Goal: Task Accomplishment & Management: Complete application form

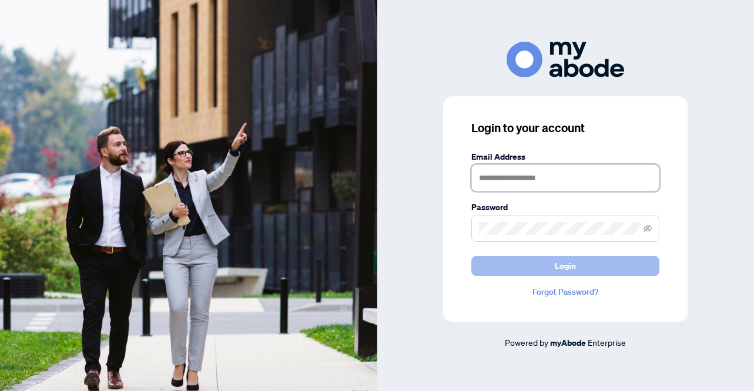
type input "**********"
click at [548, 263] on button "Login" at bounding box center [565, 266] width 188 height 20
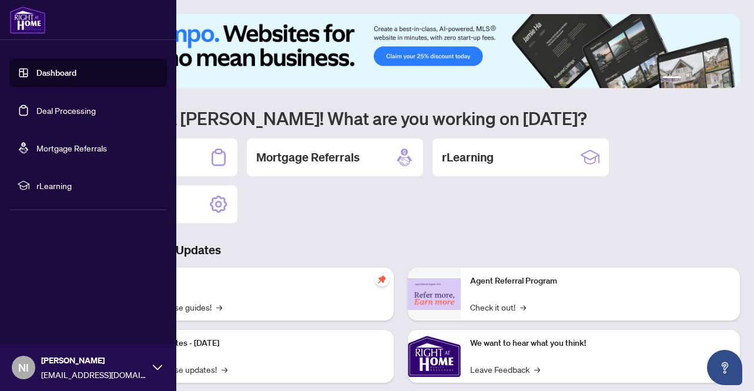
click at [63, 109] on link "Deal Processing" at bounding box center [65, 110] width 59 height 11
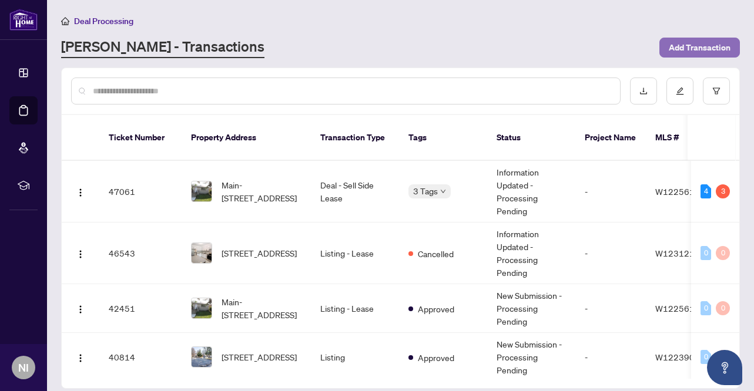
click at [710, 49] on span "Add Transaction" at bounding box center [700, 47] width 62 height 19
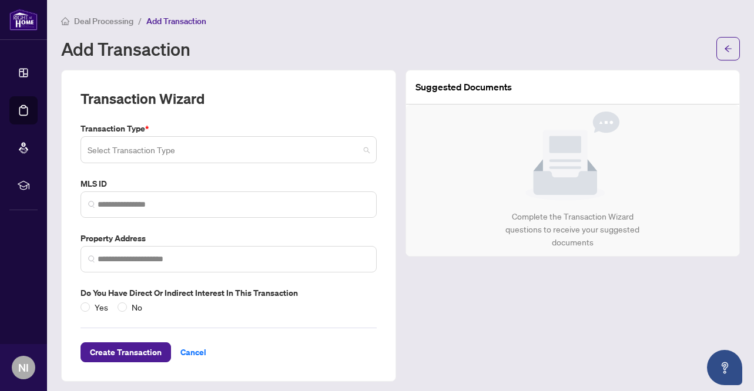
click at [247, 158] on input "search" at bounding box center [223, 152] width 271 height 26
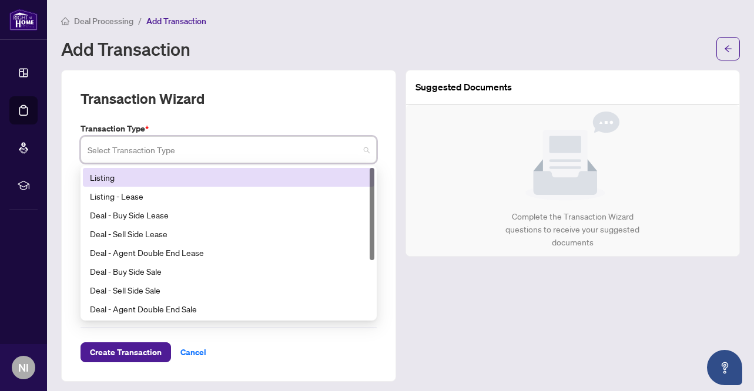
click at [199, 177] on div "Listing" at bounding box center [228, 177] width 277 height 13
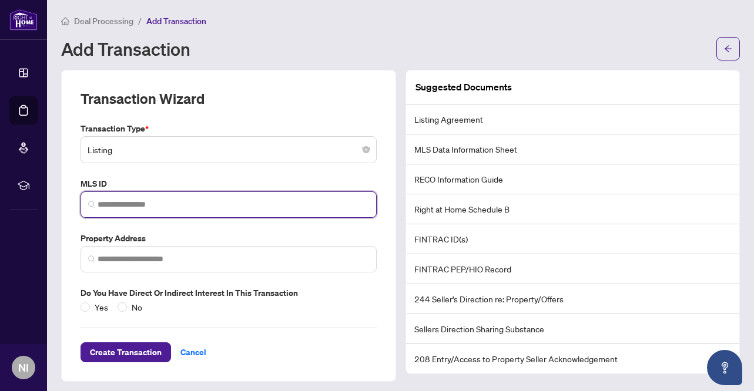
click at [159, 202] on input "search" at bounding box center [233, 205] width 271 height 12
click at [191, 193] on span at bounding box center [228, 205] width 296 height 26
paste input "*********"
type input "*********"
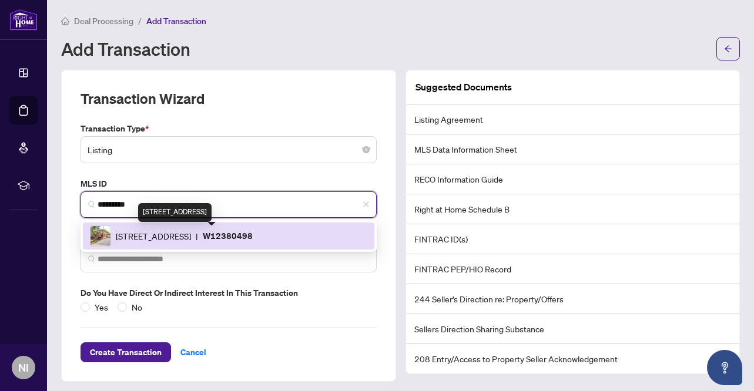
click at [191, 234] on span "479 Rimilton Ave, Toronto, Ontario M8W 2H2, Canada" at bounding box center [153, 236] width 75 height 13
type input "**********"
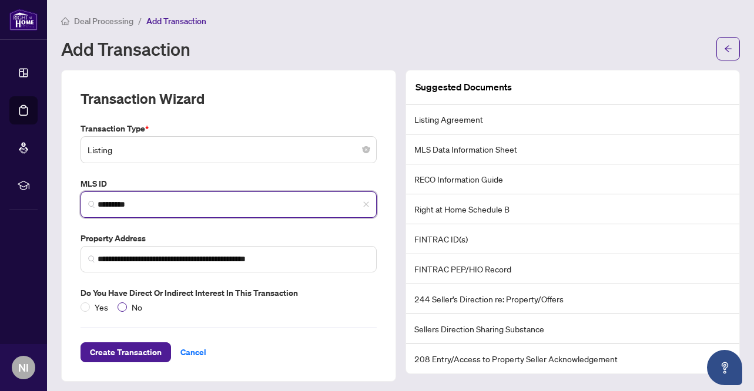
type input "*********"
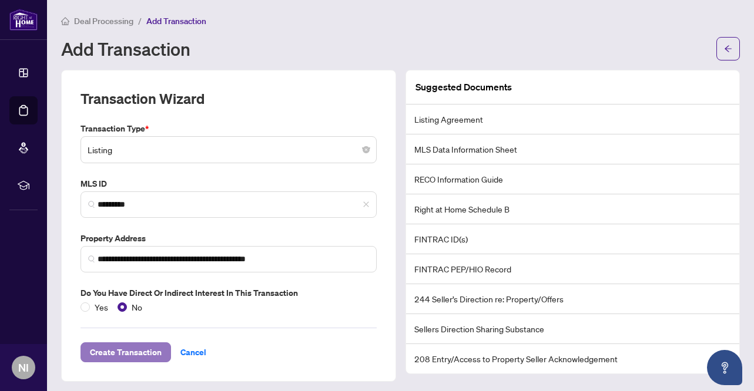
click at [132, 354] on span "Create Transaction" at bounding box center [126, 352] width 72 height 19
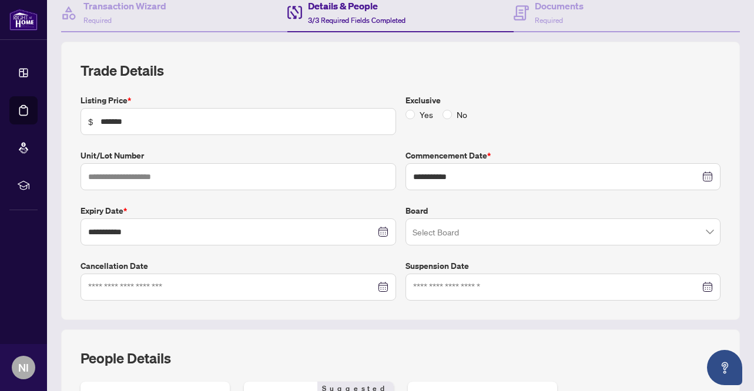
scroll to position [122, 0]
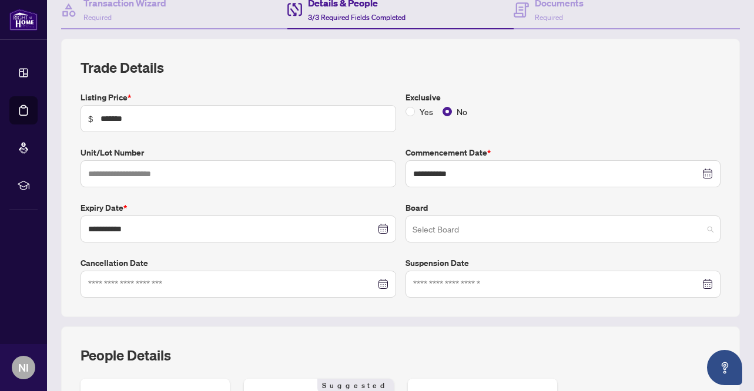
click at [435, 218] on input "search" at bounding box center [557, 231] width 291 height 26
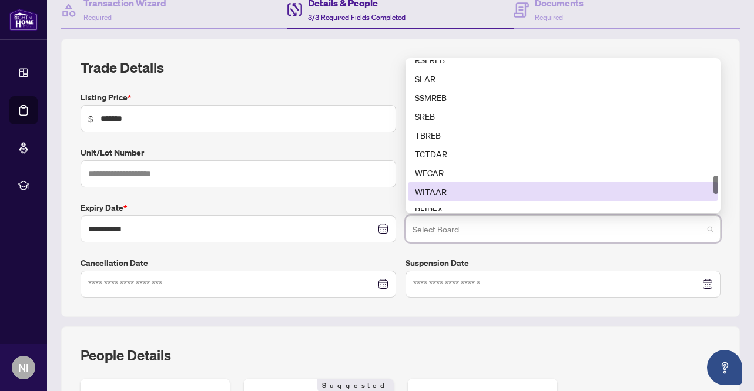
scroll to position [951, 0]
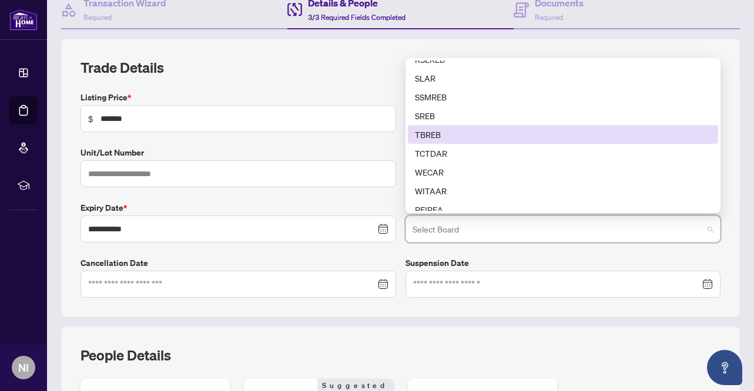
click at [431, 135] on div "TBREB" at bounding box center [563, 134] width 297 height 13
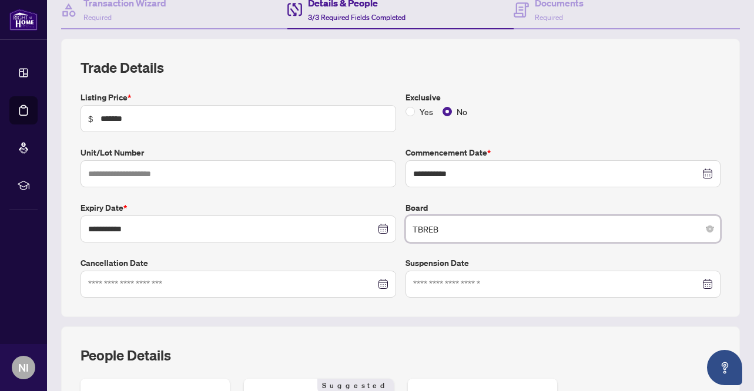
click at [464, 229] on span "TBREB" at bounding box center [562, 229] width 301 height 22
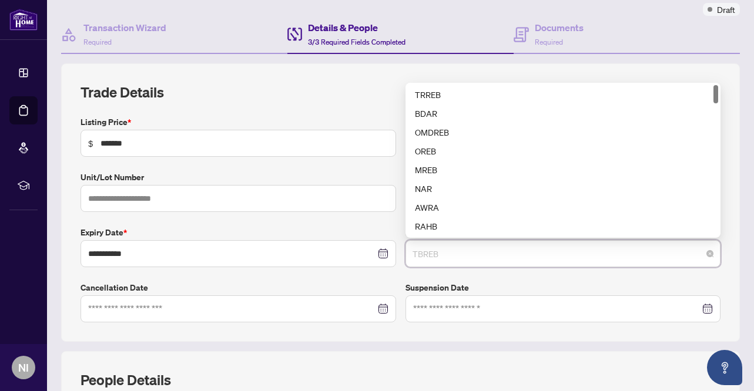
scroll to position [89, 0]
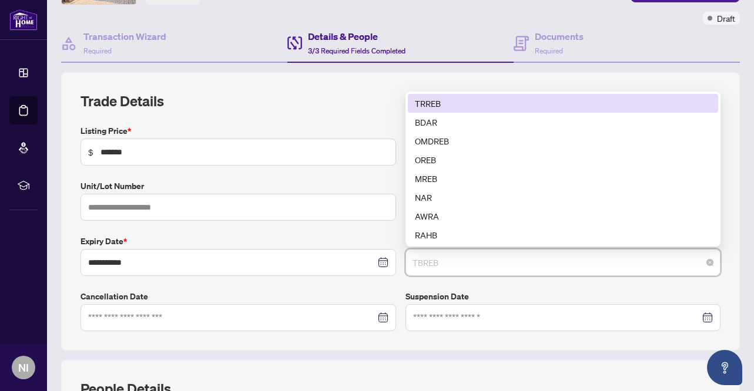
click at [439, 100] on div "TRREB" at bounding box center [563, 103] width 297 height 13
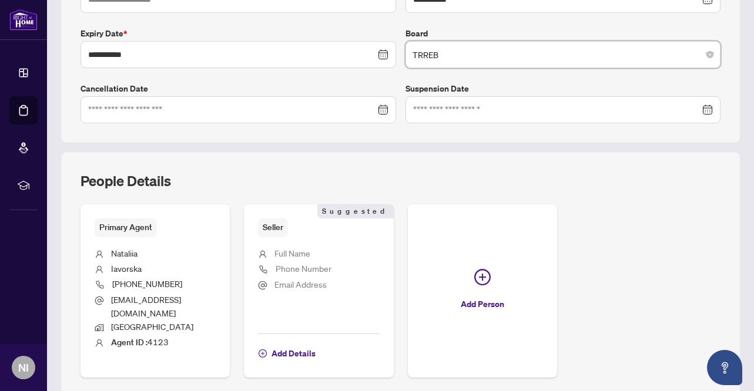
scroll to position [333, 0]
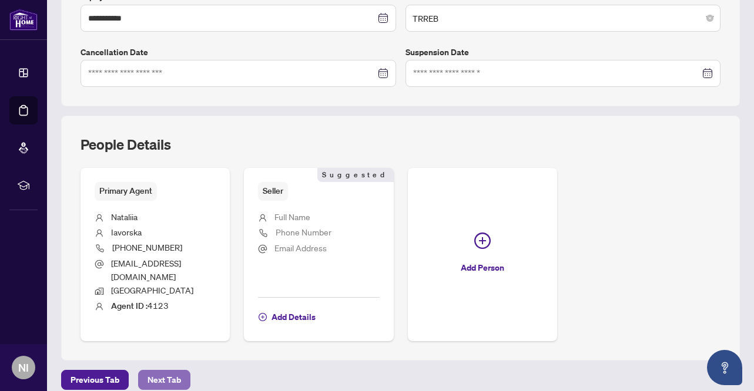
click at [169, 371] on span "Next Tab" at bounding box center [163, 380] width 33 height 19
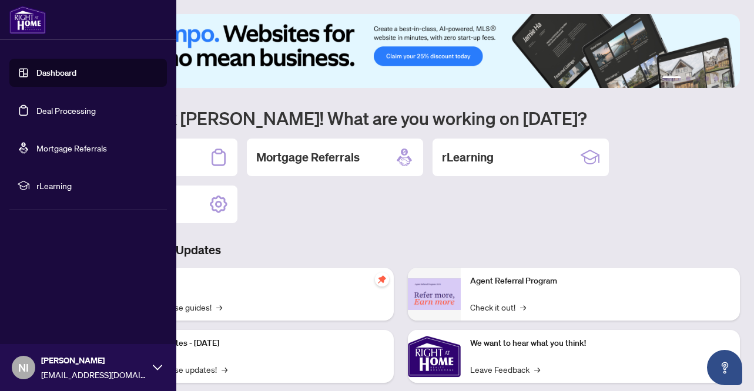
click at [63, 116] on link "Deal Processing" at bounding box center [65, 110] width 59 height 11
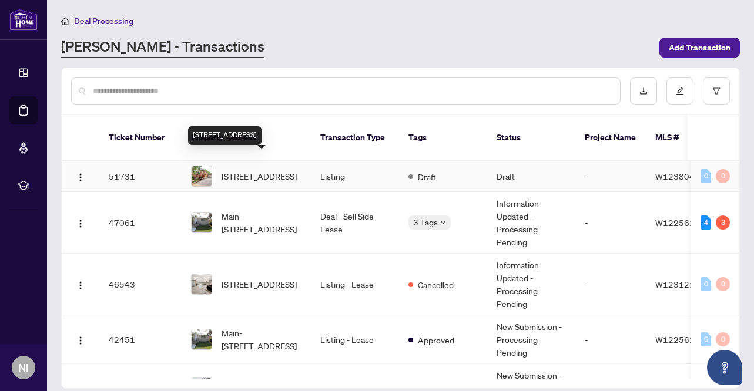
click at [225, 170] on span "[STREET_ADDRESS]" at bounding box center [259, 176] width 75 height 13
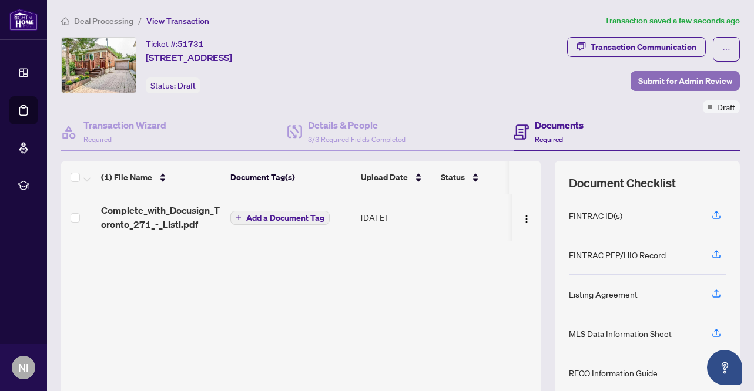
click at [666, 80] on span "Submit for Admin Review" at bounding box center [685, 81] width 94 height 19
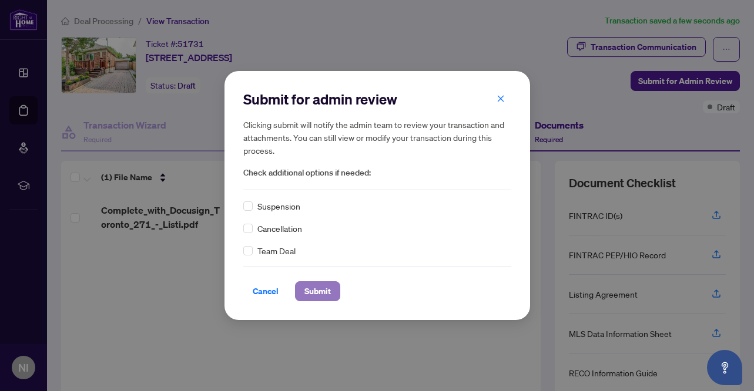
click at [318, 290] on span "Submit" at bounding box center [317, 291] width 26 height 19
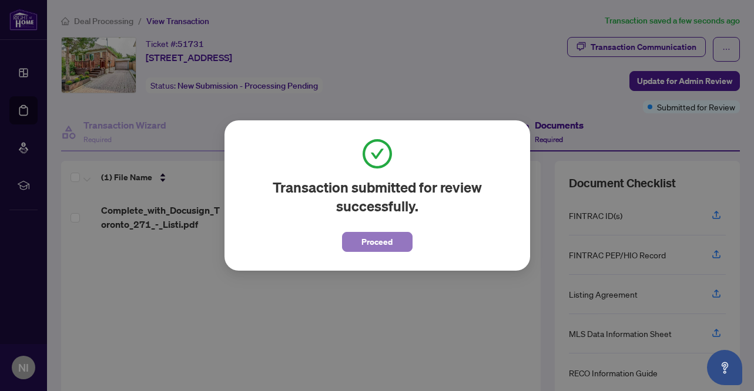
click at [376, 239] on span "Proceed" at bounding box center [376, 242] width 31 height 19
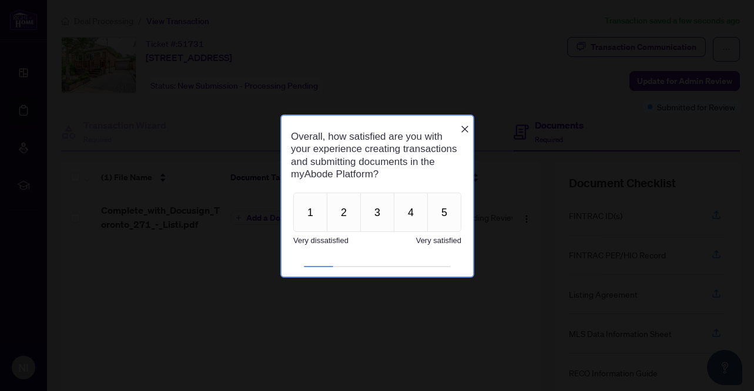
click at [464, 124] on icon "Close button" at bounding box center [463, 128] width 9 height 9
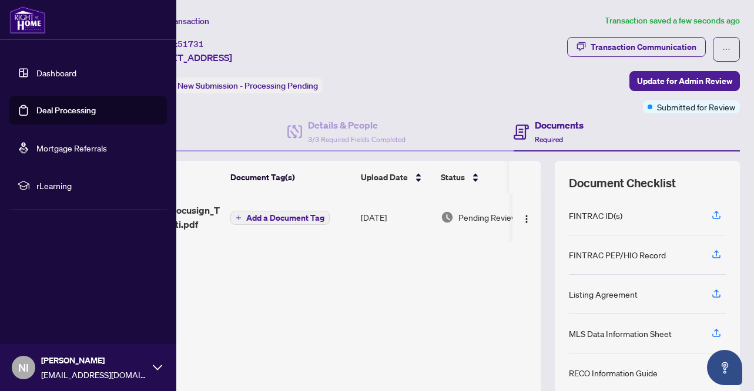
click at [73, 109] on link "Deal Processing" at bounding box center [65, 110] width 59 height 11
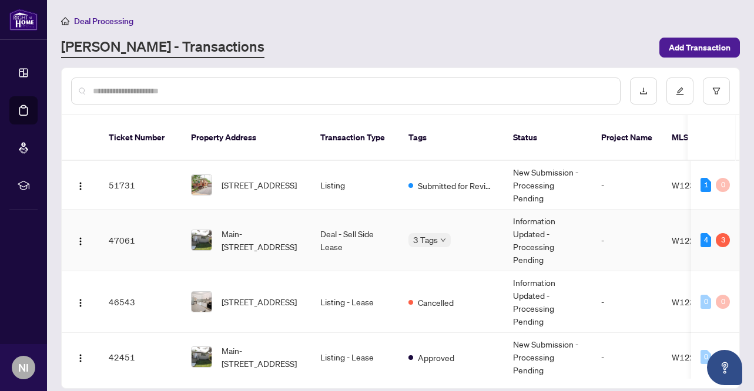
click at [466, 218] on td "3 Tags" at bounding box center [451, 241] width 105 height 62
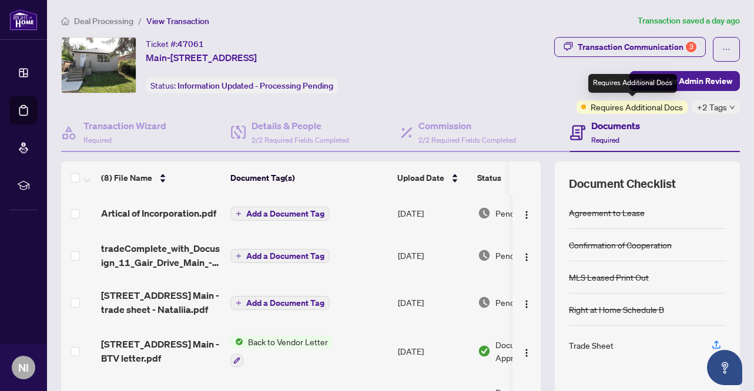
click at [619, 109] on span "Requires Additional Docs" at bounding box center [637, 106] width 92 height 13
click at [723, 51] on icon "ellipsis" at bounding box center [726, 49] width 8 height 8
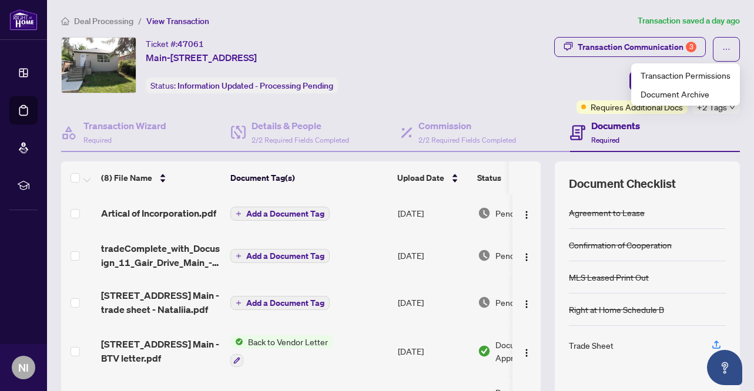
click at [548, 77] on div "Transaction Communication 3 Update for Admin Review Requires Additional Docs +2…" at bounding box center [593, 75] width 291 height 77
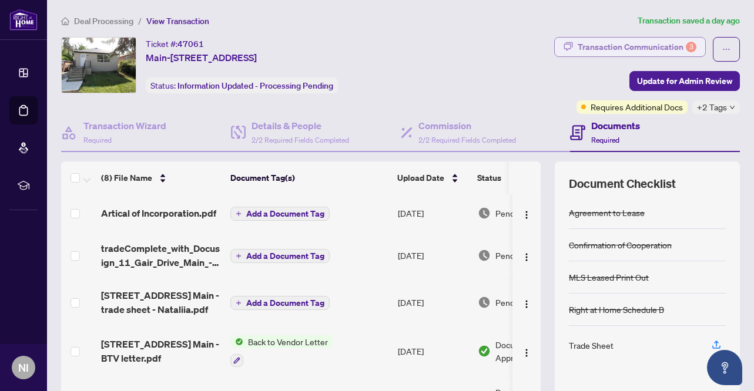
click at [648, 41] on div "Transaction Communication 3" at bounding box center [637, 47] width 119 height 19
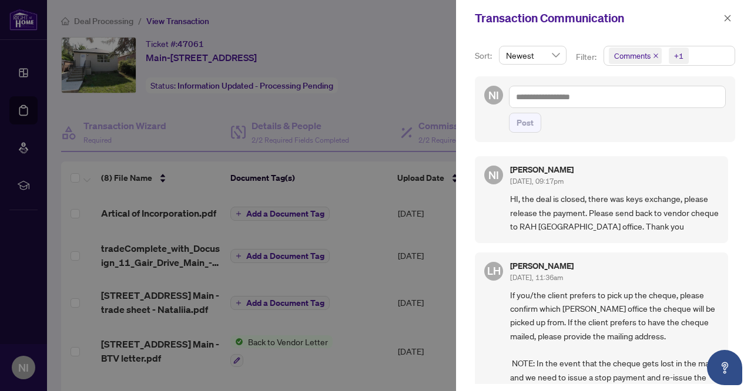
click at [611, 269] on div "Lulu Hao Aug/14/2025, 11:36am" at bounding box center [614, 273] width 209 height 22
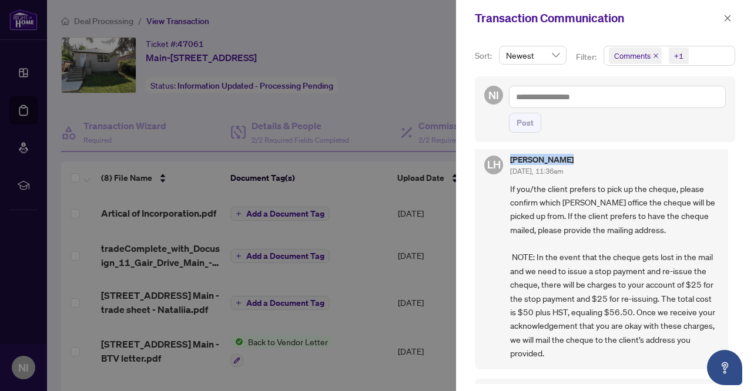
scroll to position [110, 0]
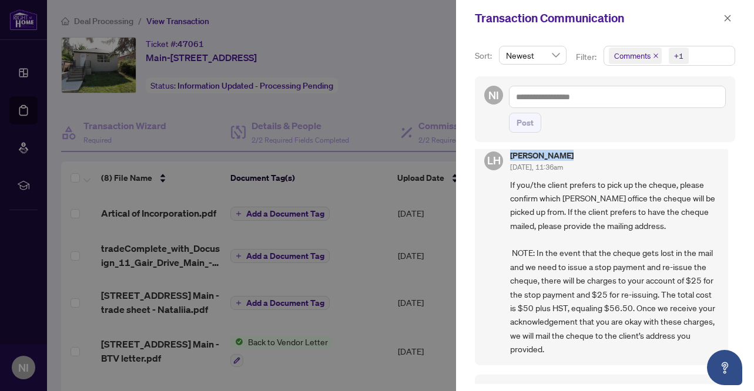
click at [675, 56] on div "+1" at bounding box center [678, 56] width 9 height 12
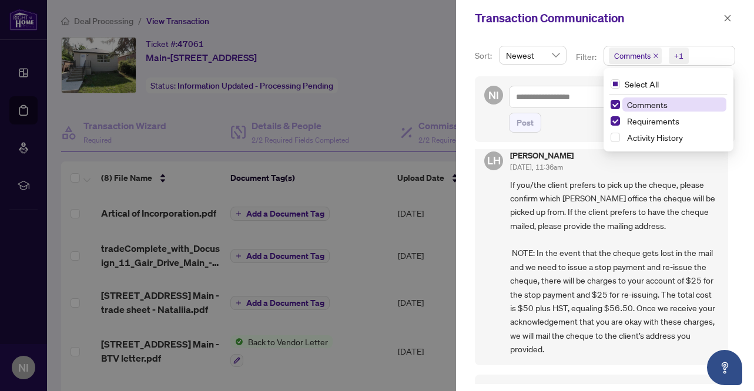
click at [671, 22] on div "Transaction Communication" at bounding box center [597, 18] width 245 height 18
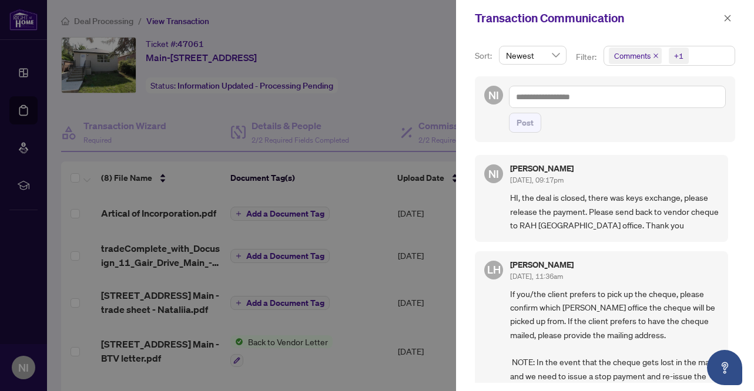
scroll to position [0, 0]
click at [405, 76] on div at bounding box center [377, 195] width 754 height 391
click at [729, 16] on icon "close" at bounding box center [727, 18] width 6 height 6
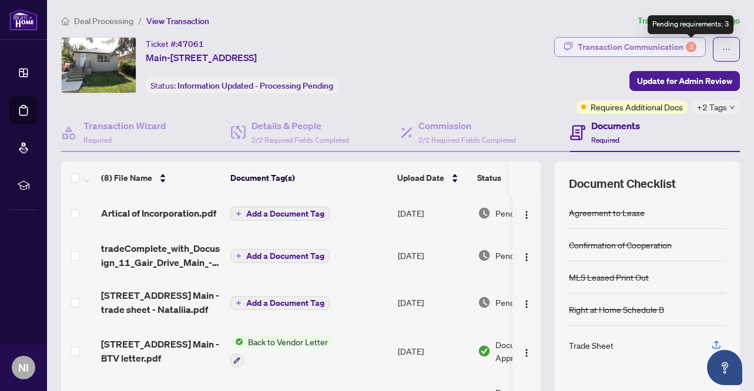
click at [692, 42] on div "3" at bounding box center [691, 47] width 11 height 11
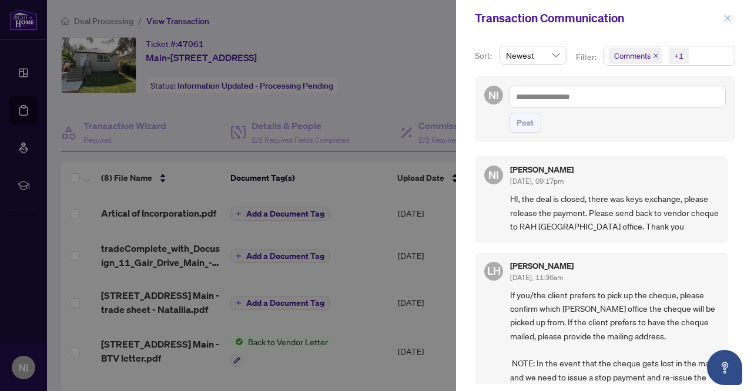
click at [725, 19] on icon "close" at bounding box center [727, 18] width 8 height 8
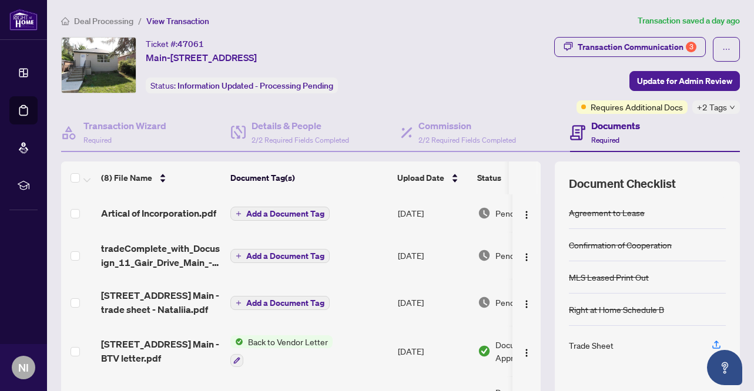
click at [714, 114] on div "Documents Required" at bounding box center [655, 133] width 170 height 38
click at [719, 112] on span "+2 Tags" at bounding box center [712, 107] width 30 height 14
click at [491, 63] on div "Transaction Communication 3 Update for Admin Review Requires Additional Docs +2…" at bounding box center [593, 75] width 291 height 77
